Goal: Task Accomplishment & Management: Complete application form

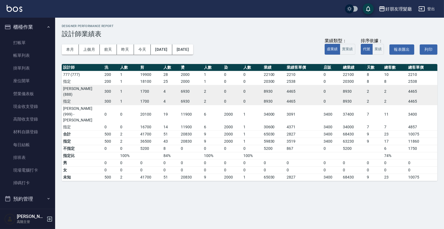
click at [25, 34] on ul "打帳單 帳單列表 掛單列表 座位開單 營業儀表板 現金收支登錄 高階收支登錄 材料自購登錄 每日結帳 排班表 現場電腦打卡 掃碼打卡" at bounding box center [27, 113] width 51 height 158
click at [25, 43] on link "打帳單" at bounding box center [27, 42] width 51 height 13
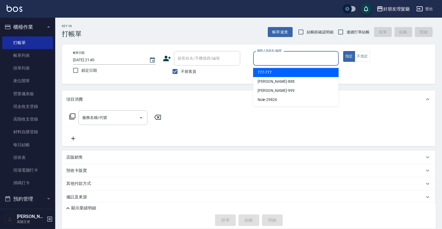
click at [272, 61] on input "服務人員姓名/編號" at bounding box center [295, 59] width 81 height 10
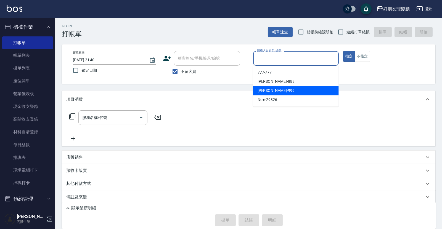
click at [269, 93] on span "[PERSON_NAME] -999" at bounding box center [275, 91] width 37 height 6
type input "[PERSON_NAME]-999"
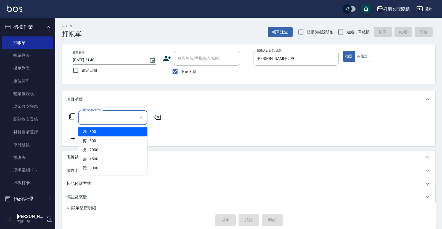
click at [129, 118] on input "服務名稱/代號" at bounding box center [109, 118] width 56 height 10
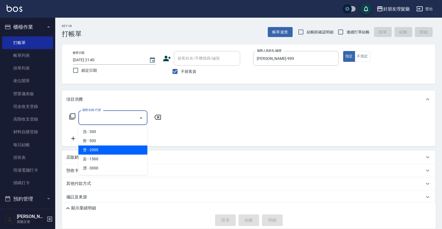
click at [105, 154] on span "燙 - 2000" at bounding box center [112, 149] width 69 height 9
type input "燙(3)"
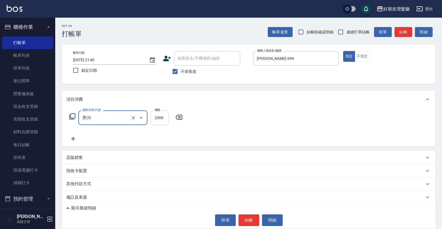
click at [167, 120] on input "2000" at bounding box center [160, 117] width 18 height 15
type input "9100"
click at [82, 156] on p "店販銷售" at bounding box center [74, 158] width 17 height 6
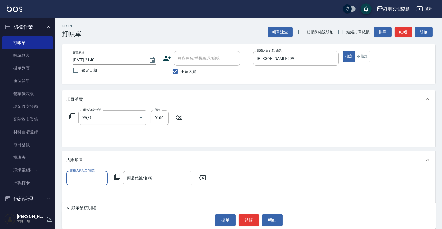
click at [89, 171] on label "服務人員姓名/編號" at bounding box center [82, 170] width 24 height 4
click at [89, 173] on input "服務人員姓名/編號" at bounding box center [87, 178] width 36 height 10
click at [89, 174] on input "服務人員姓名/編號" at bounding box center [87, 178] width 36 height 10
click at [87, 209] on div "[PERSON_NAME] -999" at bounding box center [86, 210] width 41 height 9
type input "[PERSON_NAME]-999"
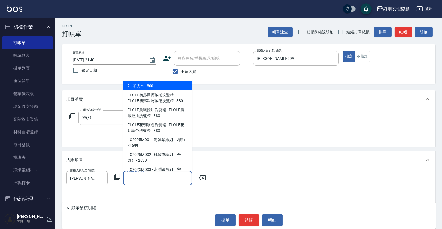
click at [134, 181] on input "商品代號/名稱" at bounding box center [158, 178] width 64 height 10
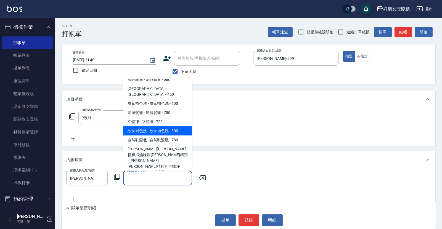
scroll to position [230, 0]
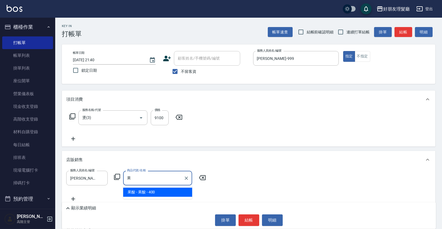
click at [173, 195] on span "果酸 - 果酸 - 400" at bounding box center [157, 192] width 69 height 9
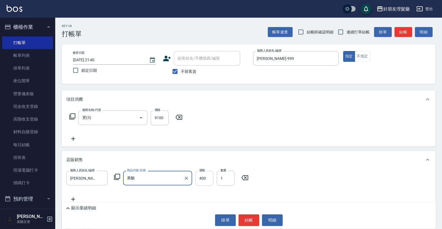
type input "果酸"
click at [209, 181] on input "400" at bounding box center [204, 178] width 18 height 15
type input "800"
click at [72, 198] on icon at bounding box center [73, 199] width 14 height 7
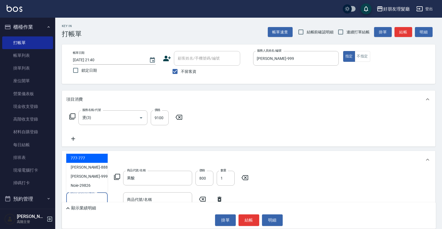
click at [83, 195] on input "服務人員姓名/編號" at bounding box center [87, 200] width 36 height 10
click at [83, 175] on span "[PERSON_NAME] -999" at bounding box center [89, 176] width 37 height 6
type input "[PERSON_NAME]-999"
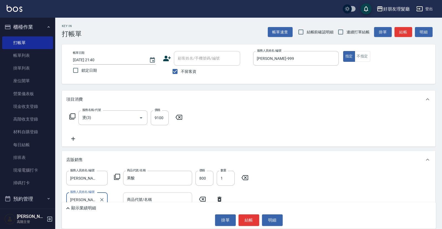
click at [135, 194] on div "商品代號/名稱" at bounding box center [157, 199] width 69 height 15
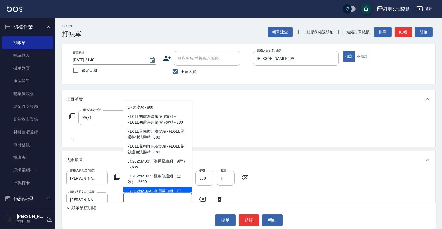
type input "ㄎ"
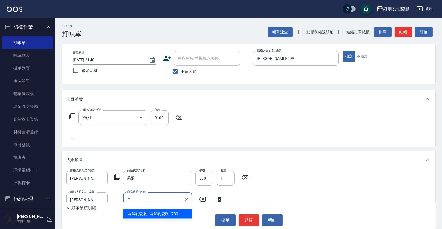
click at [146, 214] on span "自然乳髮蠟 - 自然乳髮蠟 - 780" at bounding box center [157, 213] width 69 height 9
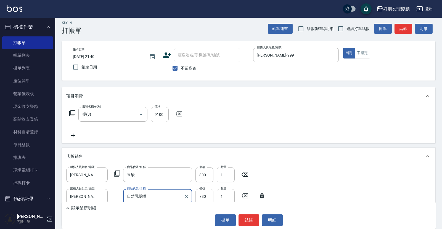
scroll to position [9, 0]
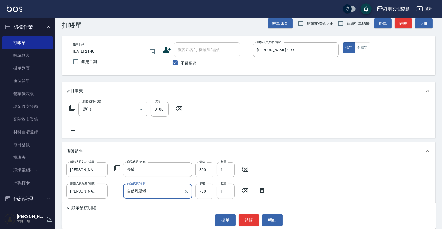
type input "自然乳髮蠟"
click at [207, 190] on input "780" at bounding box center [204, 191] width 18 height 15
type input "600"
click at [245, 217] on button "結帳" at bounding box center [248, 220] width 21 height 12
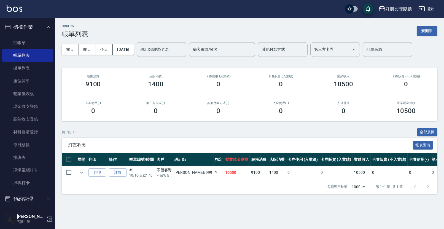
click at [265, 139] on div "訂單列表 報表匯出" at bounding box center [250, 145] width 376 height 15
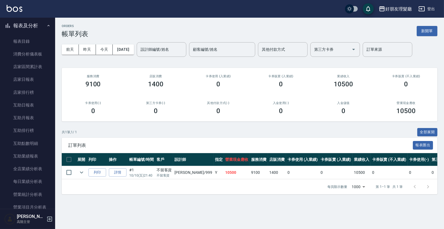
scroll to position [279, 0]
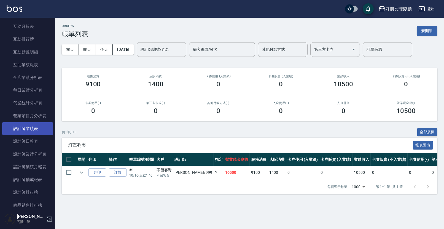
click at [40, 132] on link "設計師業績表" at bounding box center [27, 128] width 51 height 13
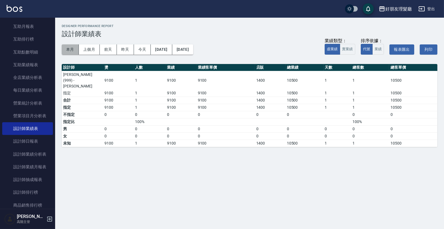
click at [65, 51] on button "本月" at bounding box center [70, 49] width 17 height 10
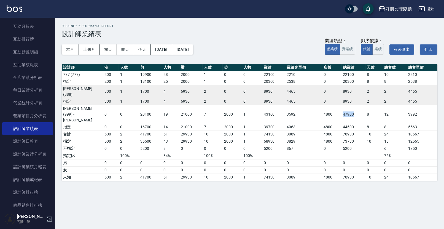
drag, startPoint x: 359, startPoint y: 102, endPoint x: 340, endPoint y: 105, distance: 19.5
click at [340, 105] on tr "[PERSON_NAME](999) - [PERSON_NAME] 0 0 20100 19 21000 7 2000 1 43100 3592 4800 …" at bounding box center [250, 114] width 376 height 19
click at [367, 124] on td "8" at bounding box center [375, 127] width 18 height 7
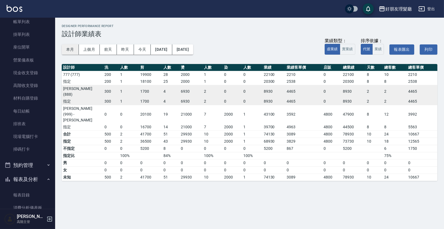
scroll to position [28, 0]
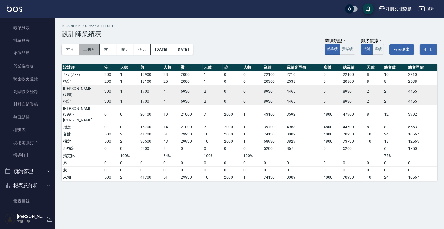
click at [94, 48] on button "上個月" at bounding box center [89, 49] width 21 height 10
